Goal: Information Seeking & Learning: Learn about a topic

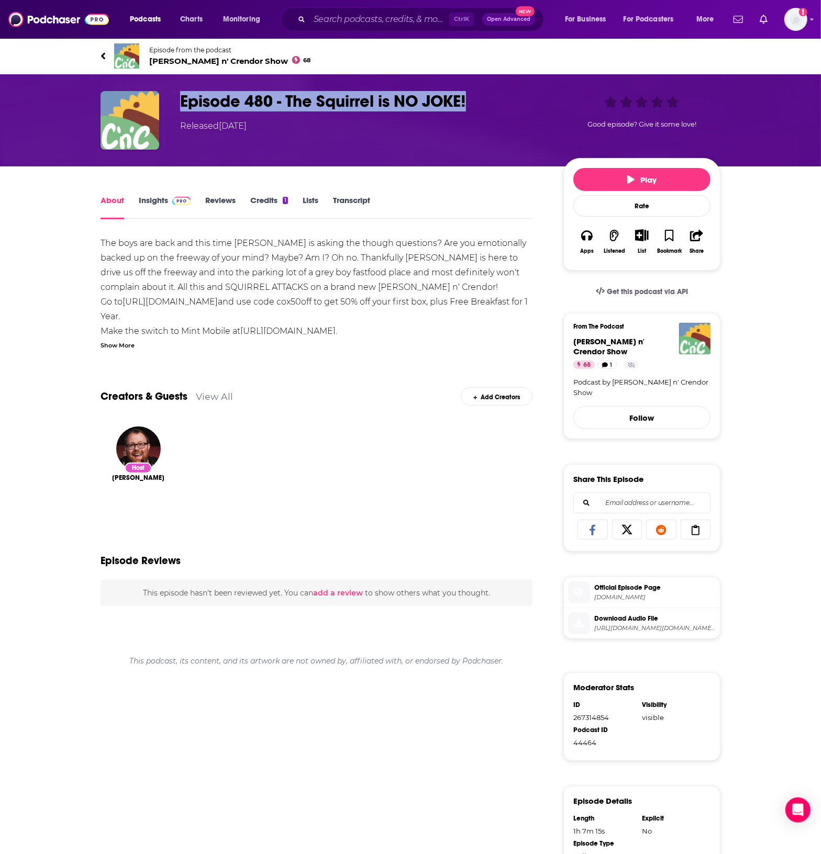
drag, startPoint x: 469, startPoint y: 101, endPoint x: 182, endPoint y: 110, distance: 287.1
click at [182, 110] on h1 "Episode 480 - The Squirrel is NO JOKE!" at bounding box center [363, 101] width 367 height 20
copy h1 "Episode 480 - The Squirrel is NO JOKE!"
click at [165, 200] on link "Insights" at bounding box center [165, 207] width 52 height 24
